Goal: Navigation & Orientation: Find specific page/section

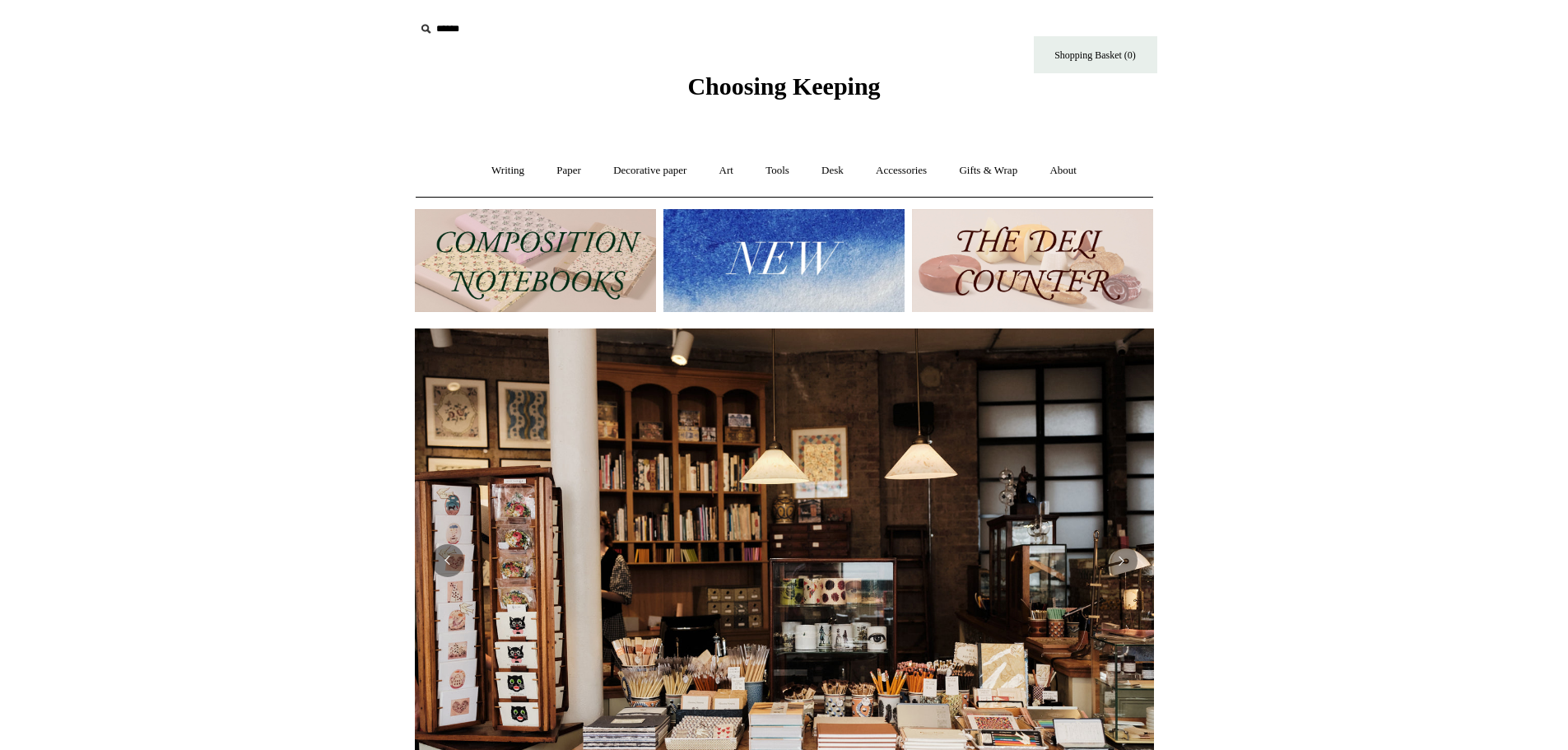
click at [511, 245] on img at bounding box center [535, 260] width 241 height 103
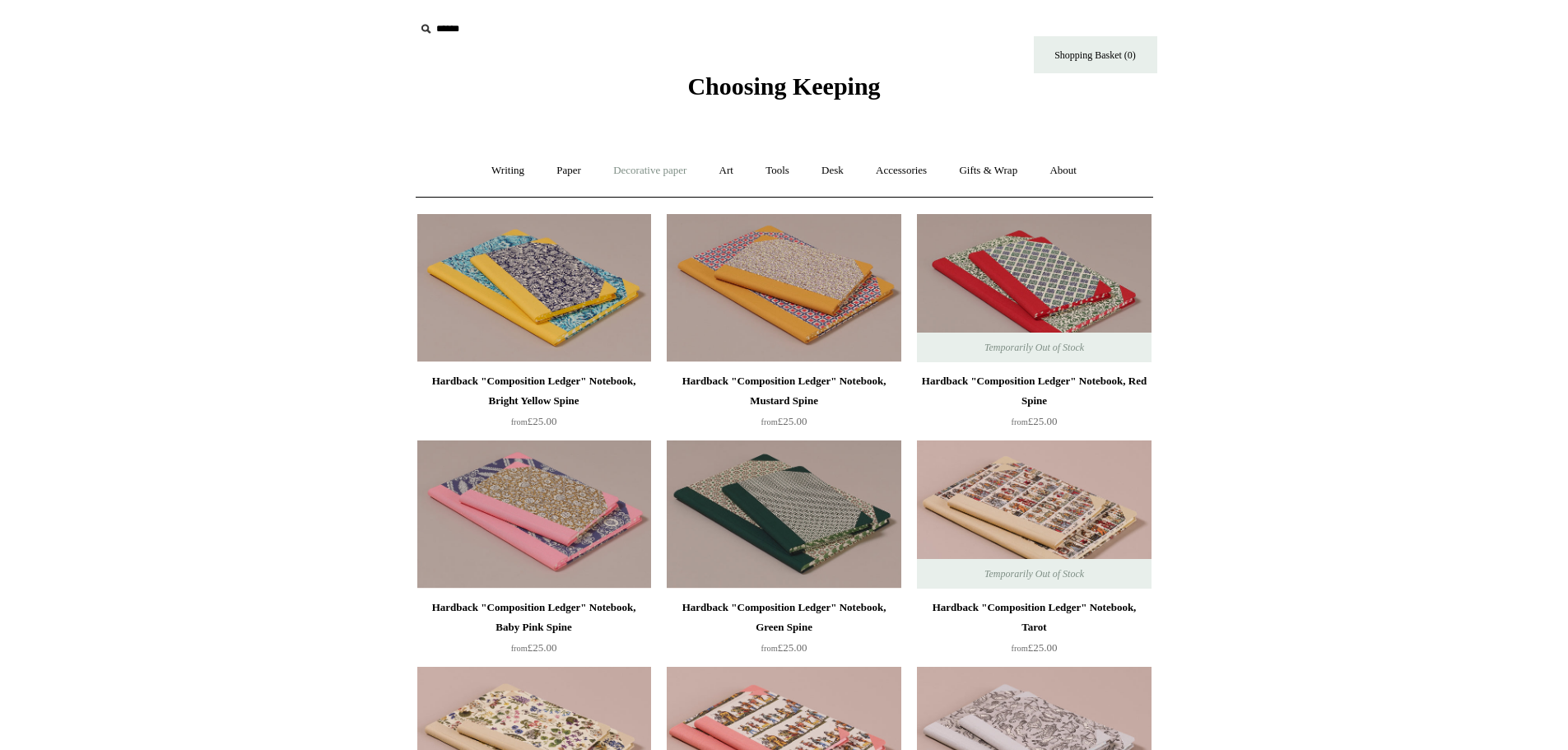
click at [663, 170] on link "Decorative paper +" at bounding box center [649, 171] width 103 height 44
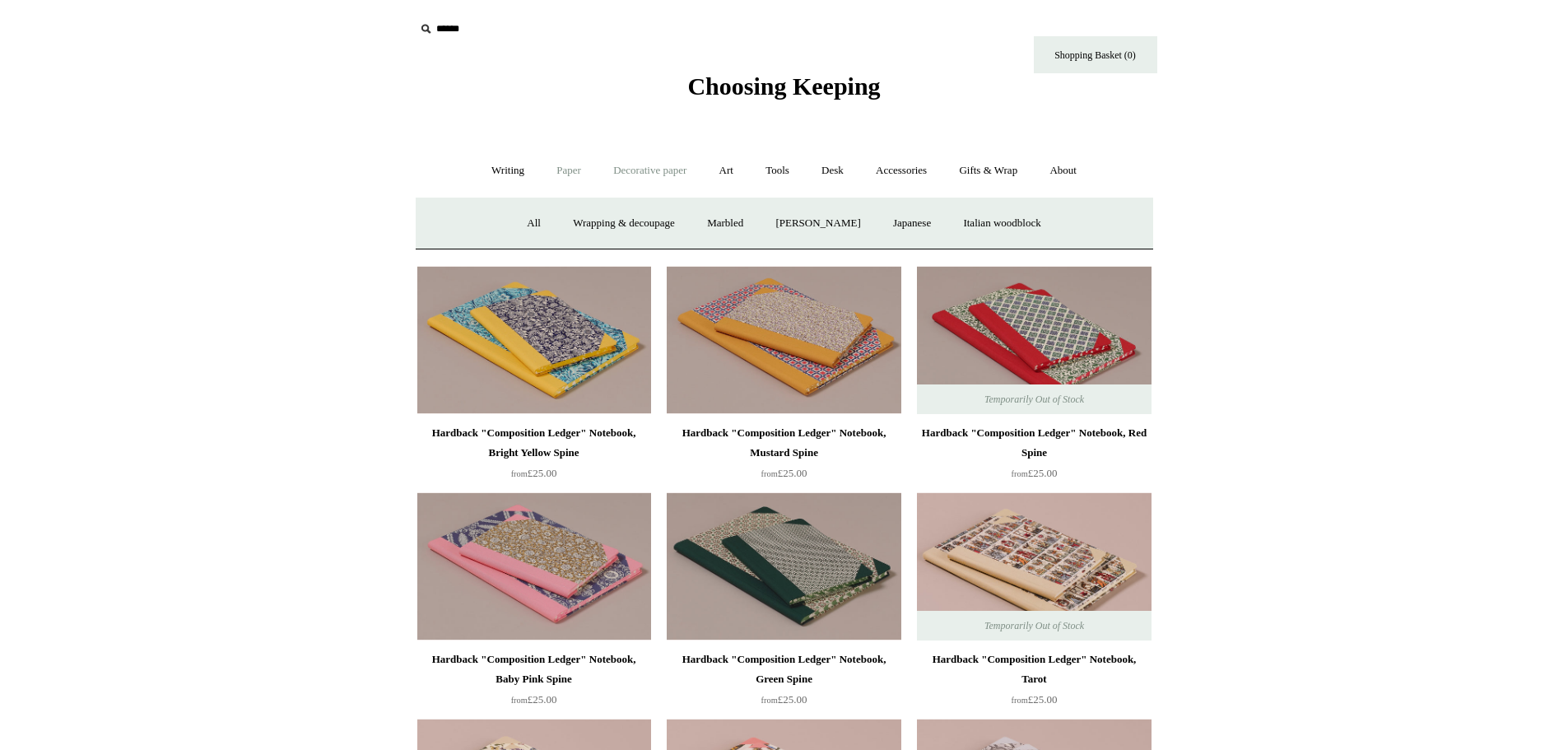
click at [565, 170] on link "Paper +" at bounding box center [569, 171] width 54 height 44
click at [539, 221] on link "Notebooks +" at bounding box center [554, 224] width 76 height 44
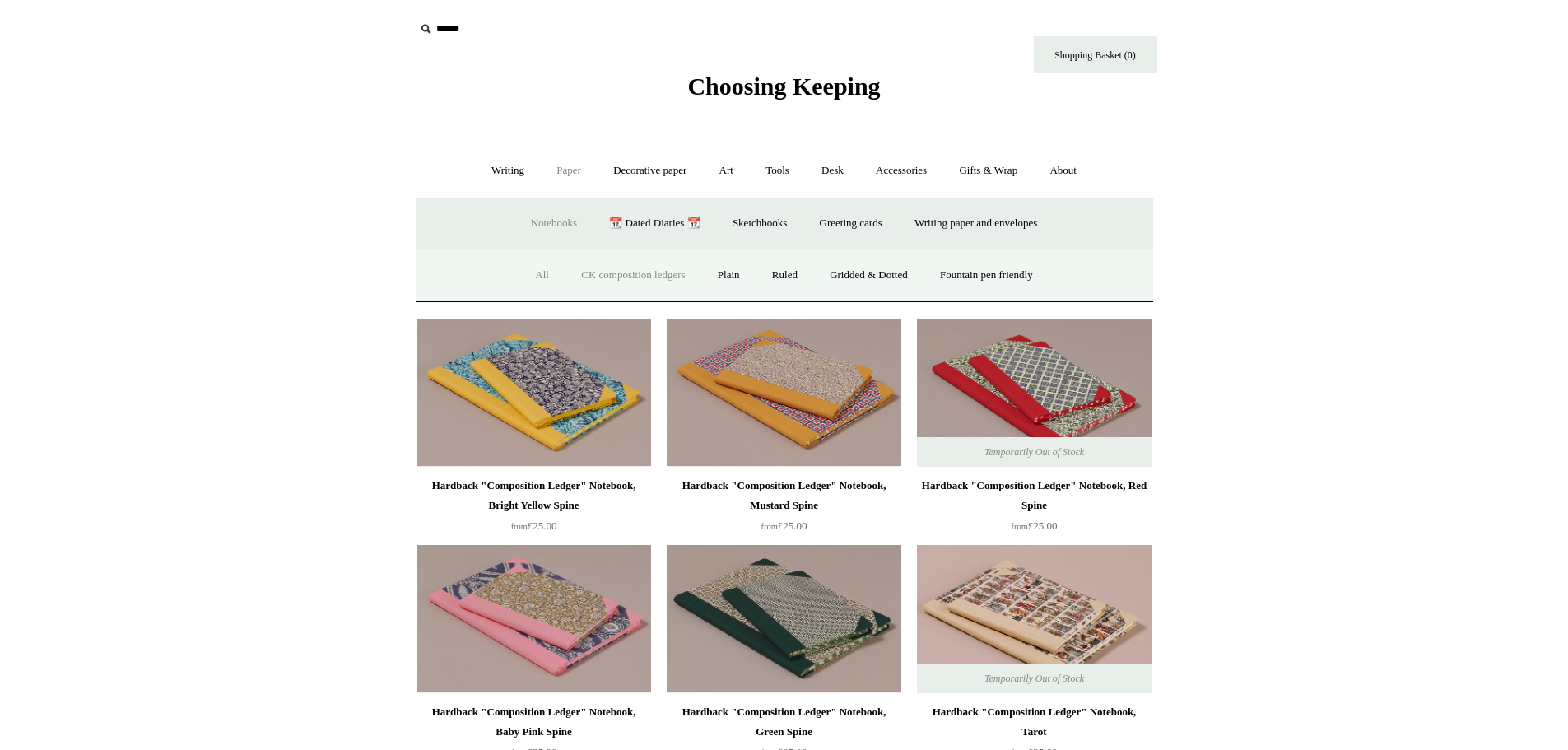
click at [534, 279] on link "All" at bounding box center [542, 276] width 44 height 44
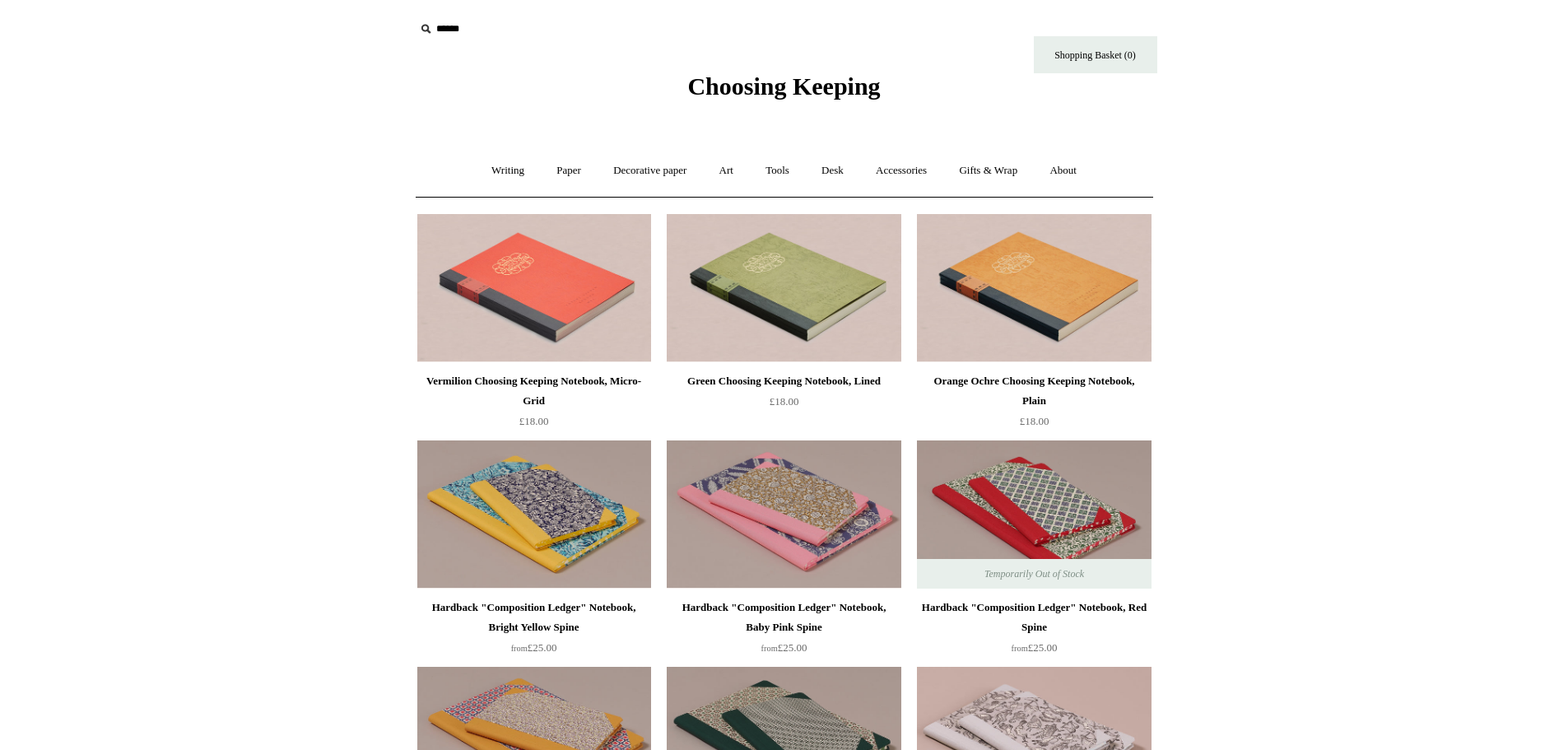
drag, startPoint x: 0, startPoint y: 0, endPoint x: 1285, endPoint y: 326, distance: 1325.7
click at [893, 168] on link "Accessories +" at bounding box center [901, 171] width 81 height 44
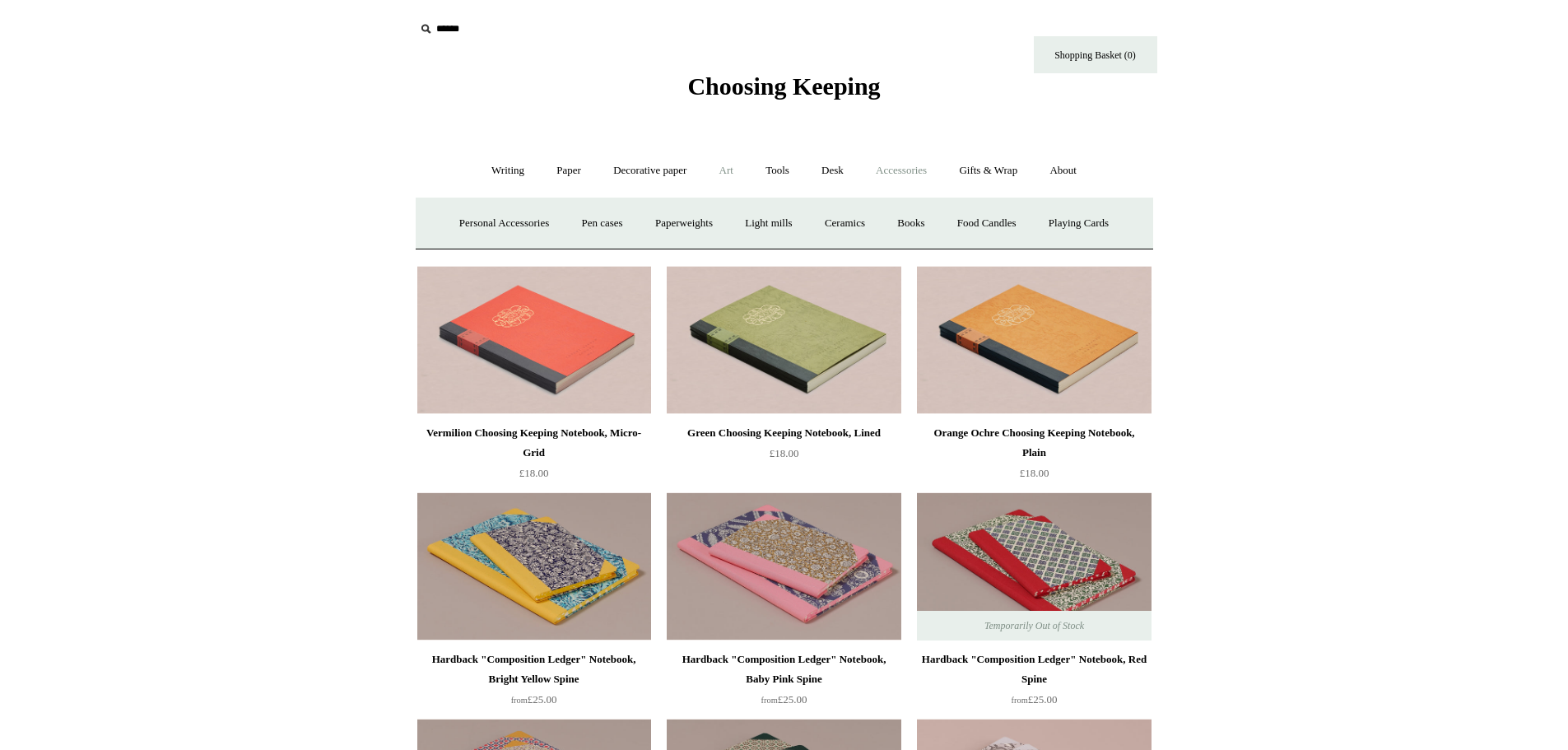
click at [735, 168] on link "Art +" at bounding box center [727, 171] width 44 height 44
click at [638, 167] on link "Decorative paper +" at bounding box center [649, 171] width 103 height 44
click at [522, 229] on link "All" at bounding box center [534, 224] width 44 height 44
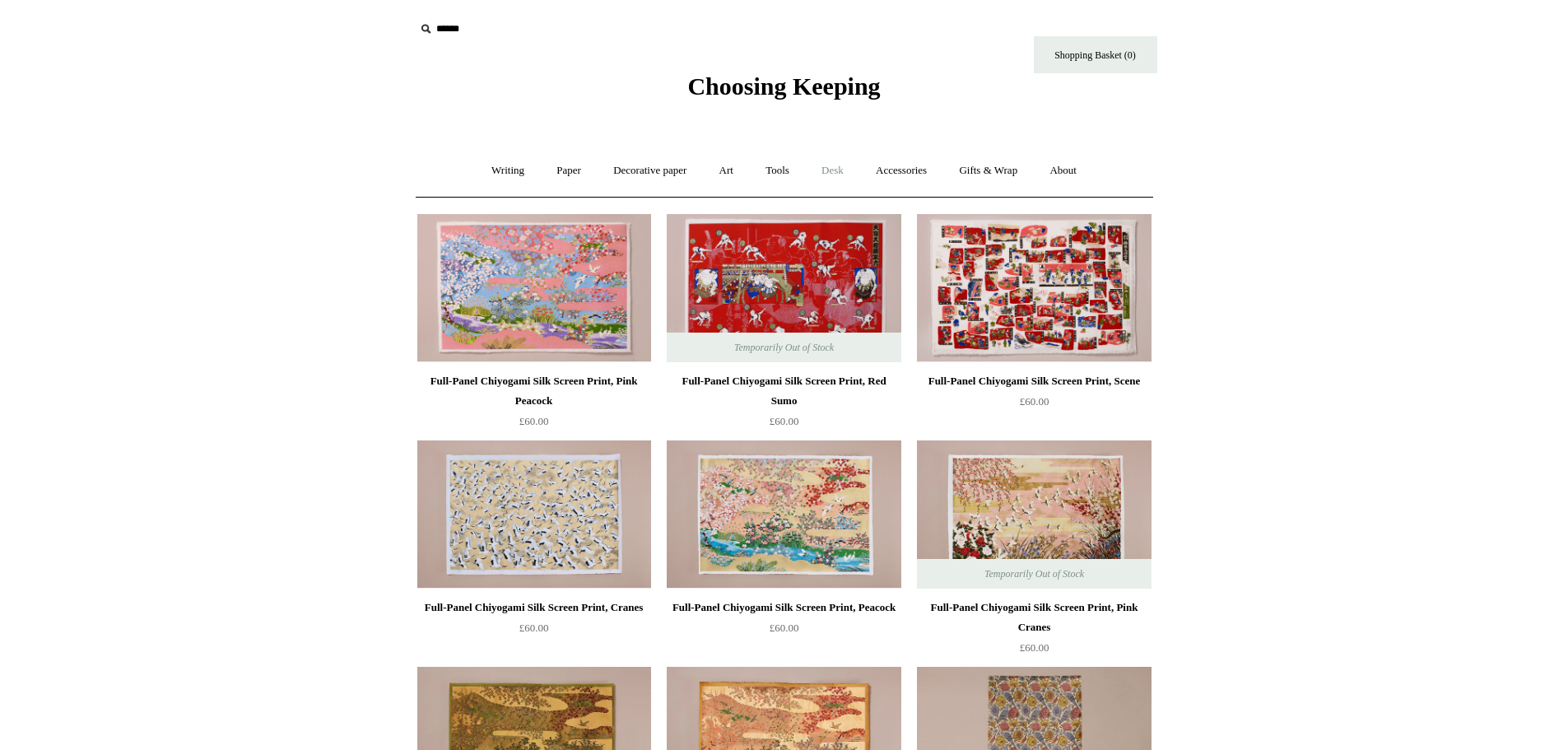
click at [835, 166] on link "Desk +" at bounding box center [833, 171] width 52 height 44
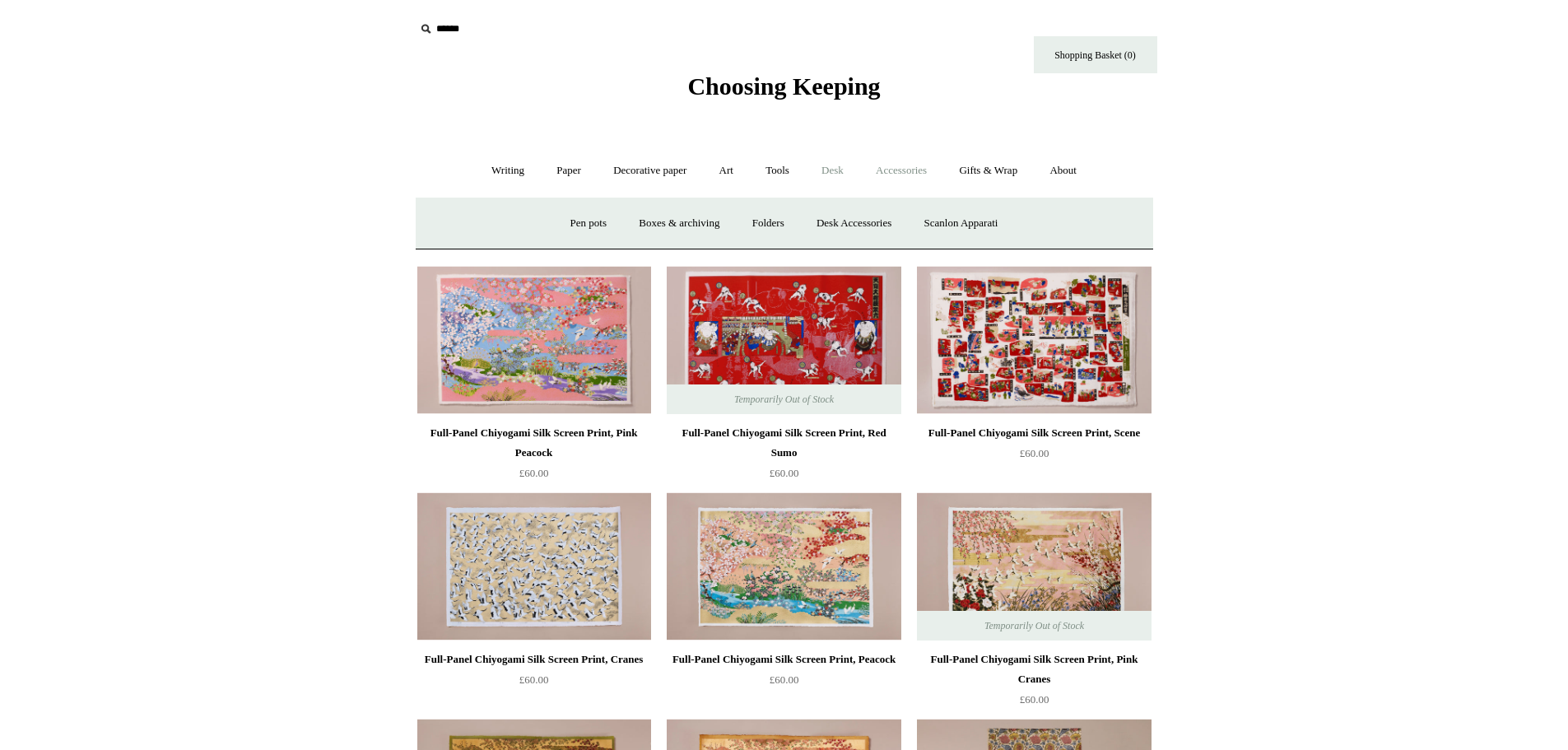
click at [927, 167] on link "Accessories +" at bounding box center [901, 171] width 81 height 44
click at [975, 170] on link "Gifts & Wrap +" at bounding box center [988, 171] width 88 height 44
click at [482, 217] on link "Greeting cards +" at bounding box center [495, 224] width 92 height 44
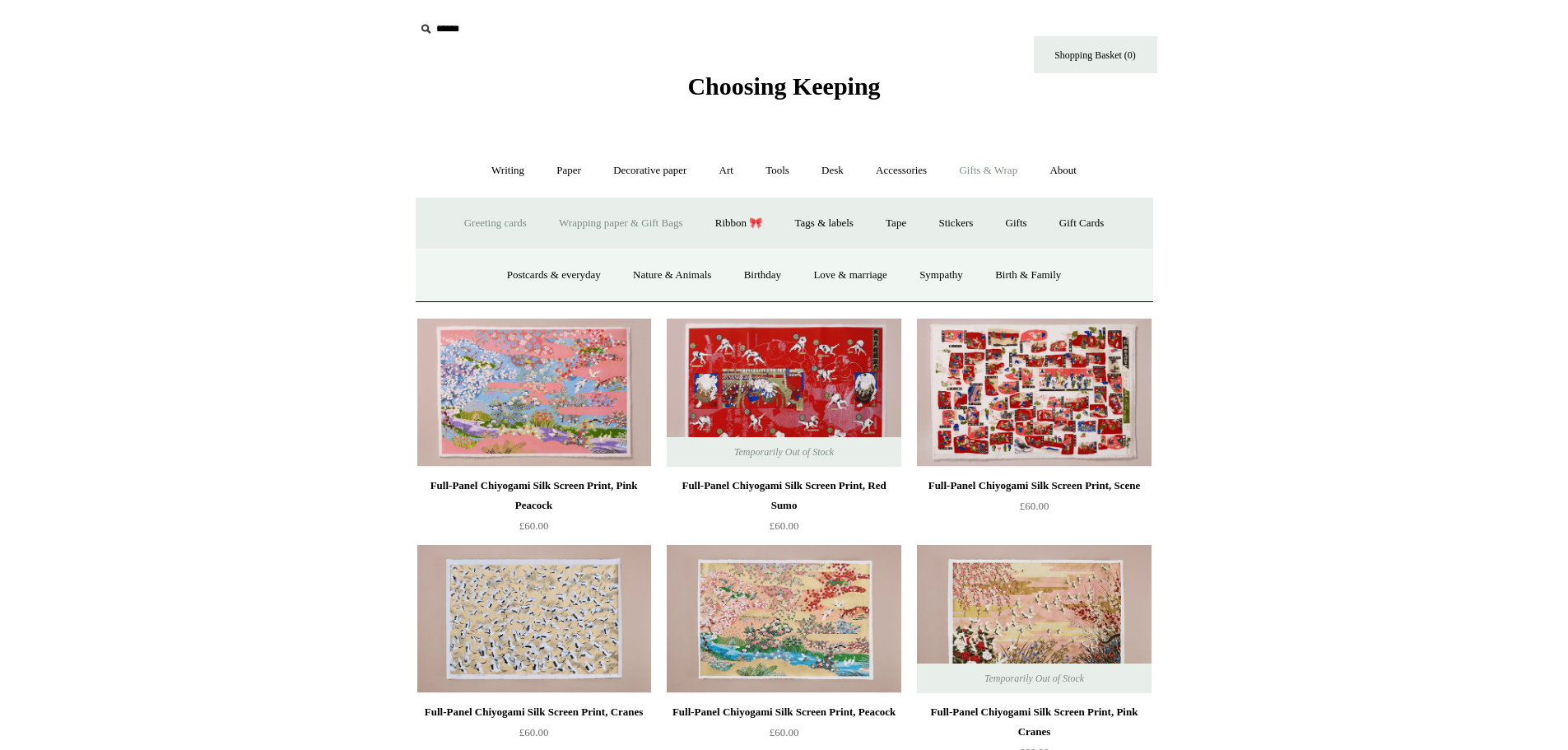
click at [605, 230] on link "Wrapping paper & Gift Bags" at bounding box center [620, 224] width 153 height 44
